Goal: Task Accomplishment & Management: Manage account settings

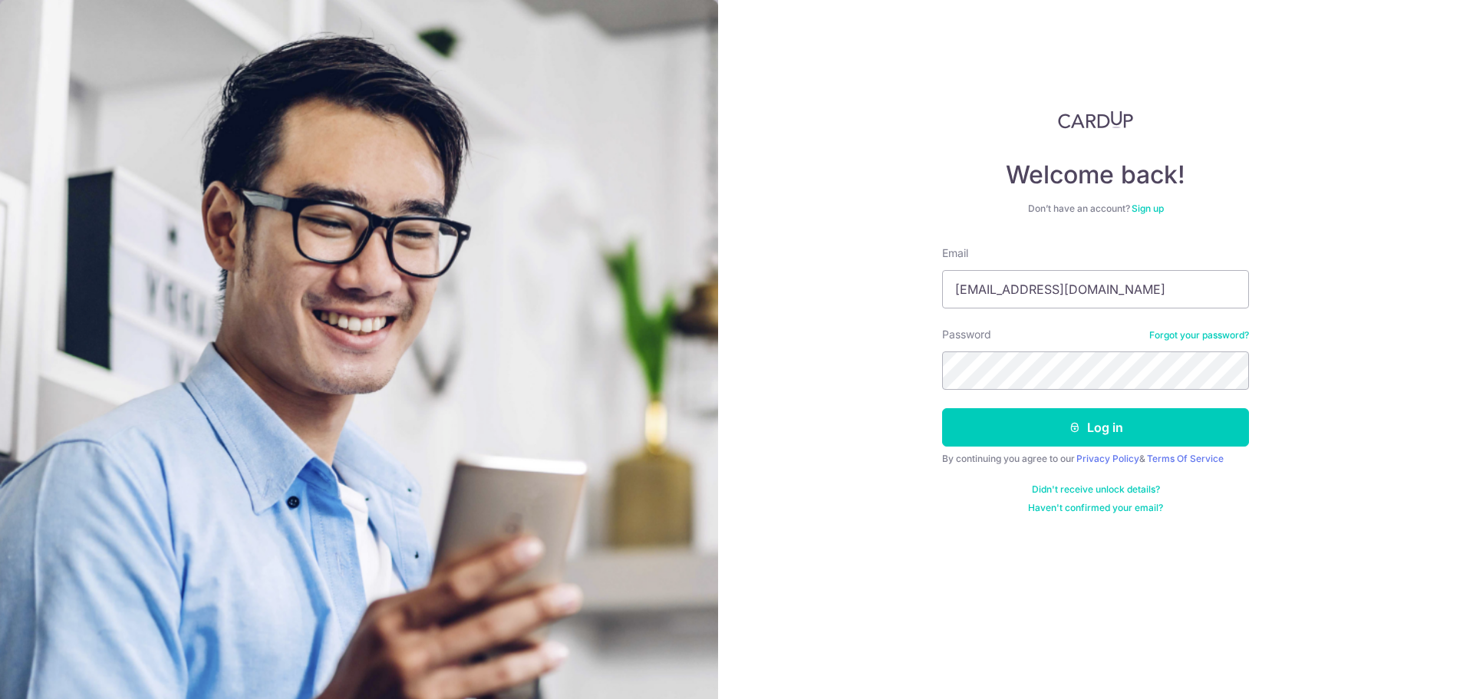
type input "[EMAIL_ADDRESS][DOMAIN_NAME]"
click at [1101, 434] on button "Log in" at bounding box center [1095, 427] width 307 height 38
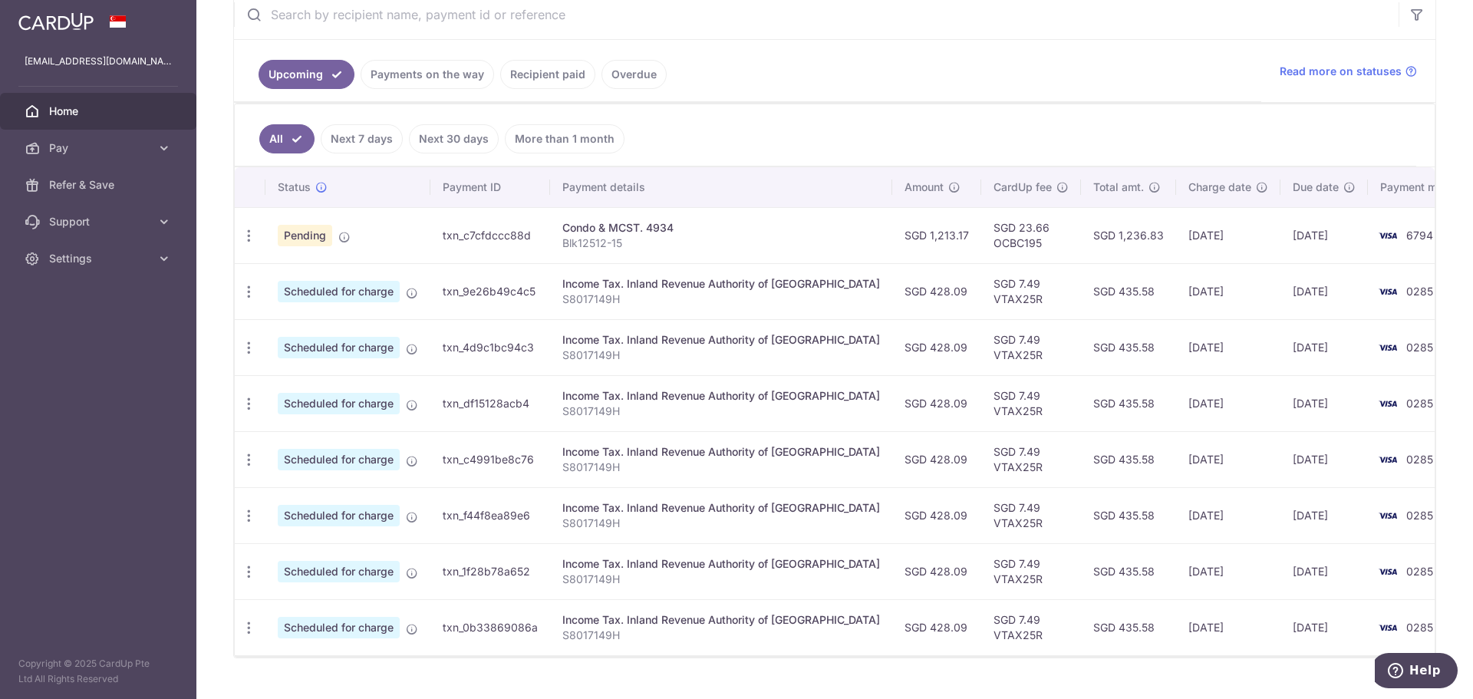
scroll to position [325, 0]
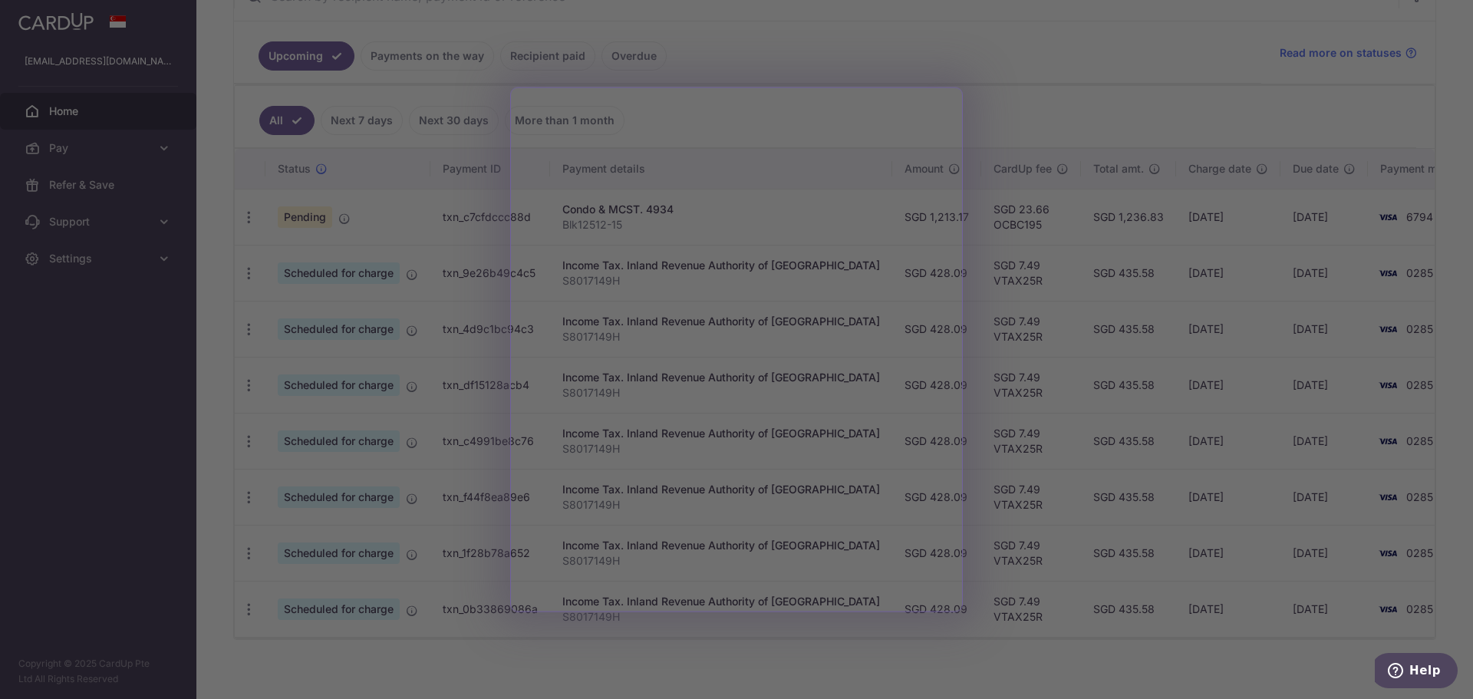
click at [737, 637] on div at bounding box center [743, 353] width 1487 height 706
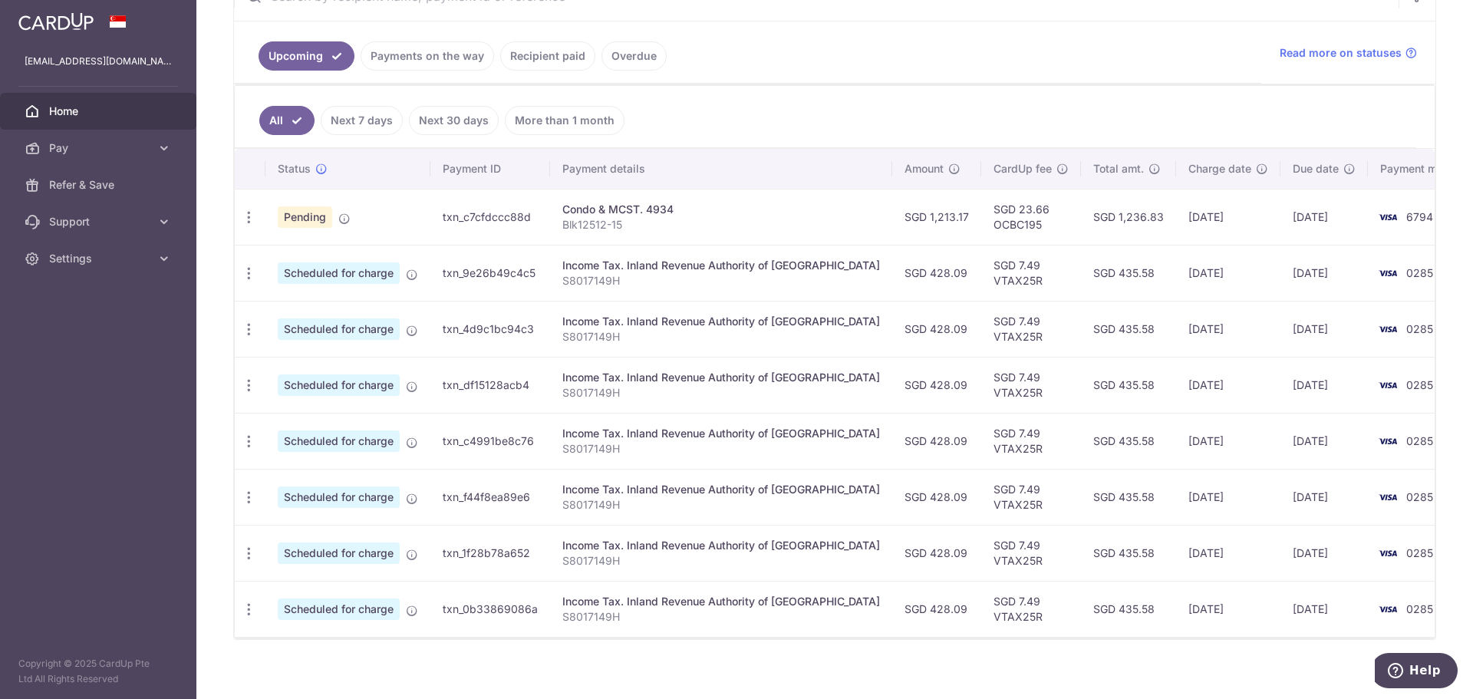
scroll to position [0, 0]
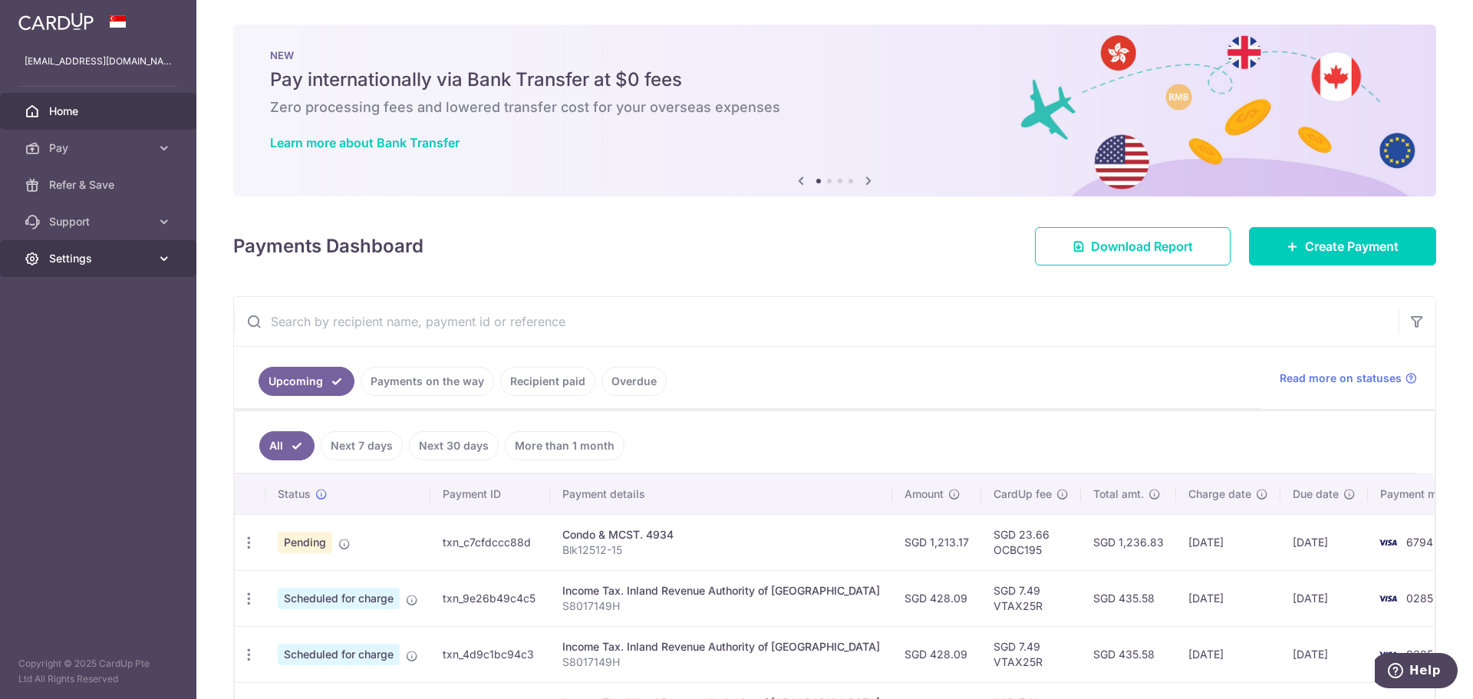
click at [160, 261] on icon at bounding box center [163, 258] width 15 height 15
click at [90, 333] on span "Logout" at bounding box center [99, 331] width 101 height 15
